Goal: Task Accomplishment & Management: Complete application form

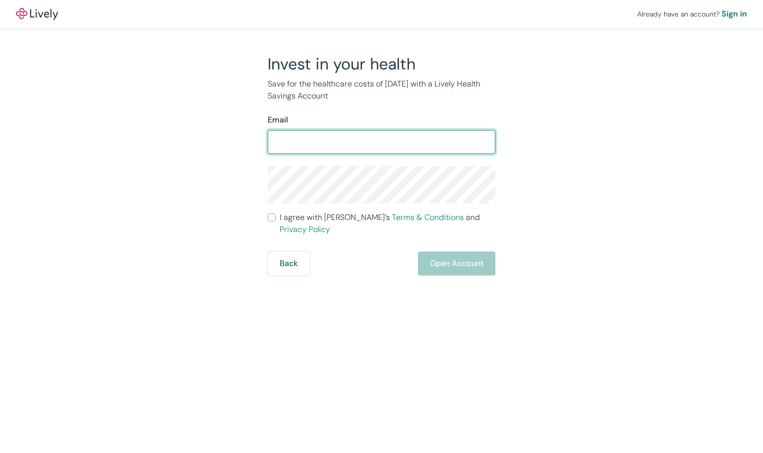
click at [314, 136] on input "Email" at bounding box center [382, 142] width 228 height 20
type input "[EMAIL_ADDRESS][DOMAIN_NAME]"
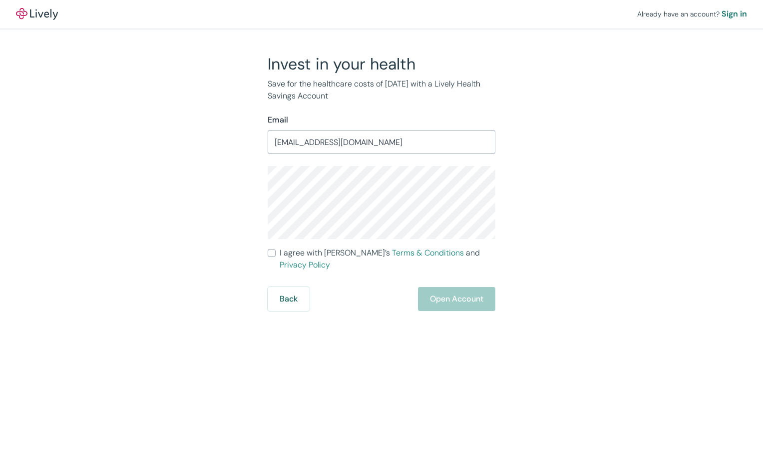
click at [219, 251] on div "Invest in your health Save for the healthcare costs of [DATE] with a Lively Hea…" at bounding box center [376, 182] width 480 height 257
click at [566, 206] on div "Invest in your health Save for the healthcare costs of [DATE] with a Lively Hea…" at bounding box center [376, 182] width 480 height 257
click at [268, 249] on input "I agree with Lively’s Terms & Conditions and Privacy Policy" at bounding box center [272, 253] width 8 height 8
checkbox input "true"
click at [445, 287] on button "Open Account" at bounding box center [456, 299] width 77 height 24
